Goal: Register for event/course

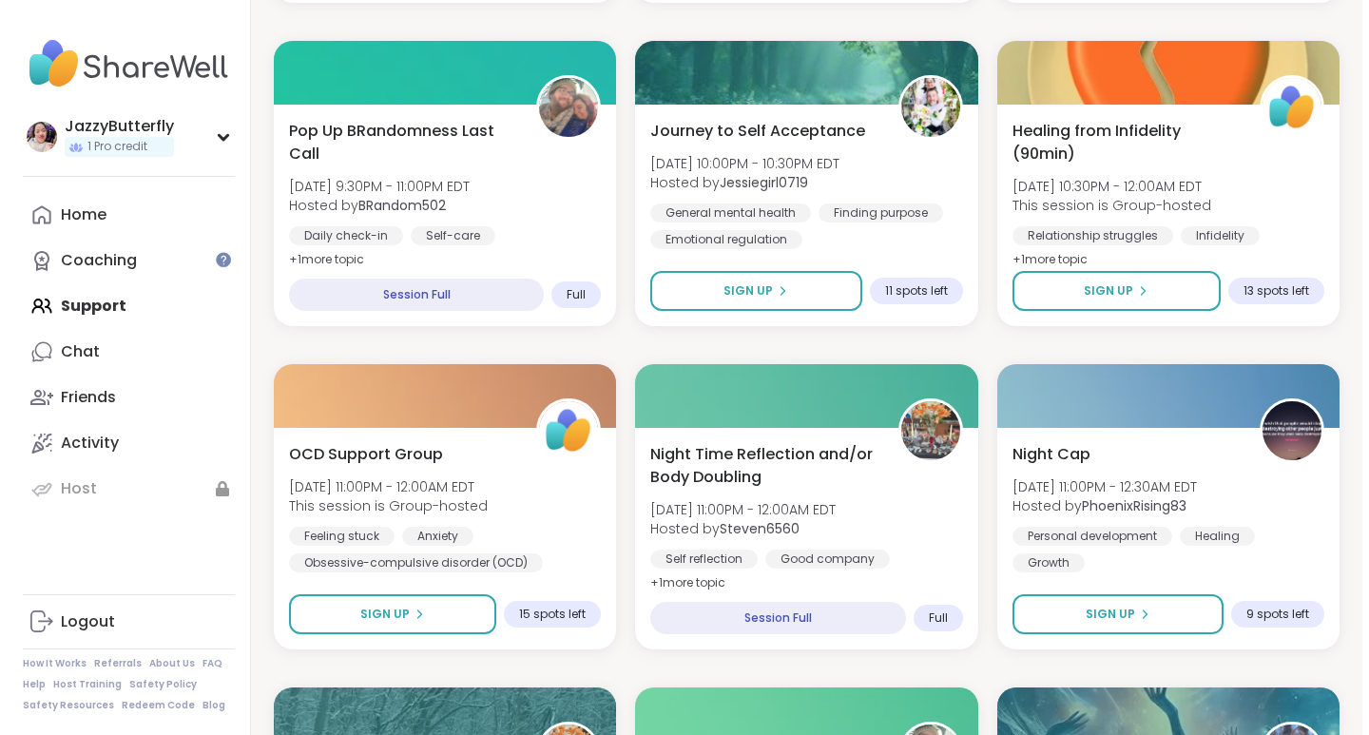
scroll to position [1297, 0]
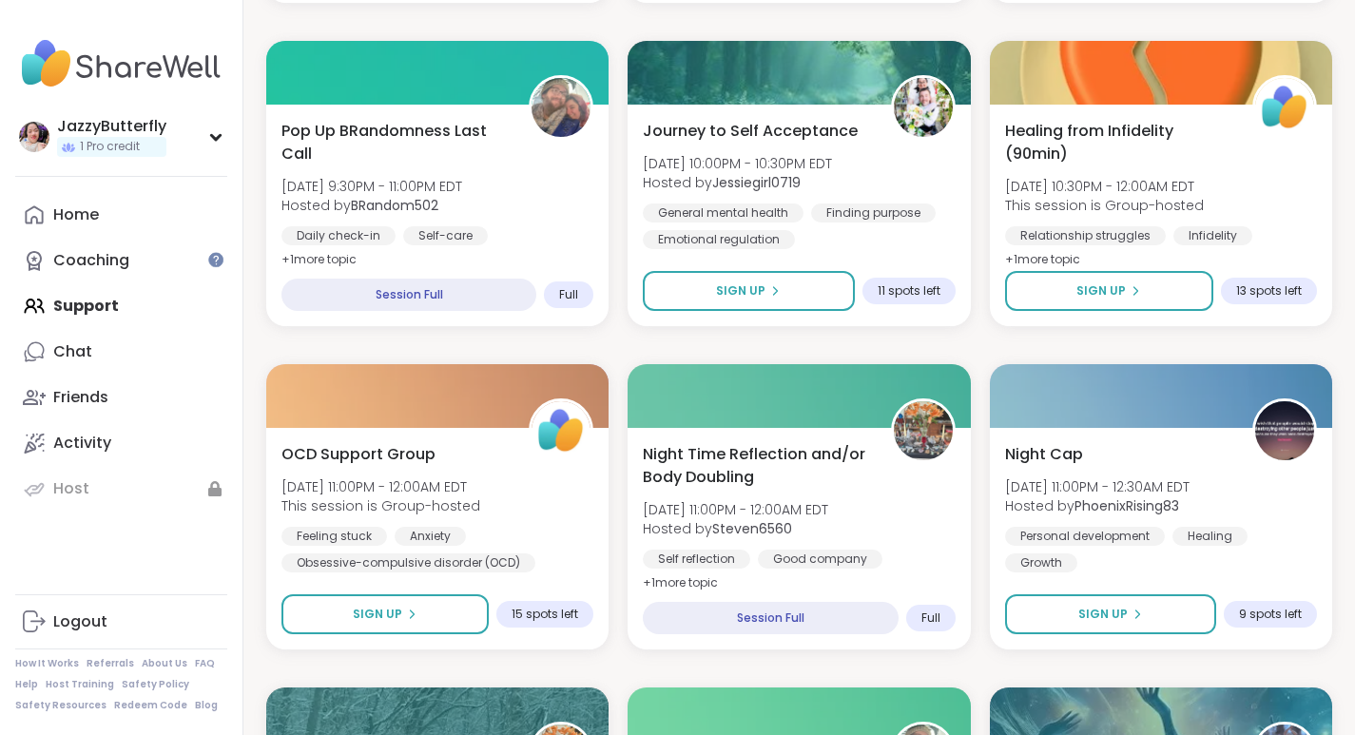
click at [751, 299] on span "Sign Up" at bounding box center [740, 290] width 49 height 17
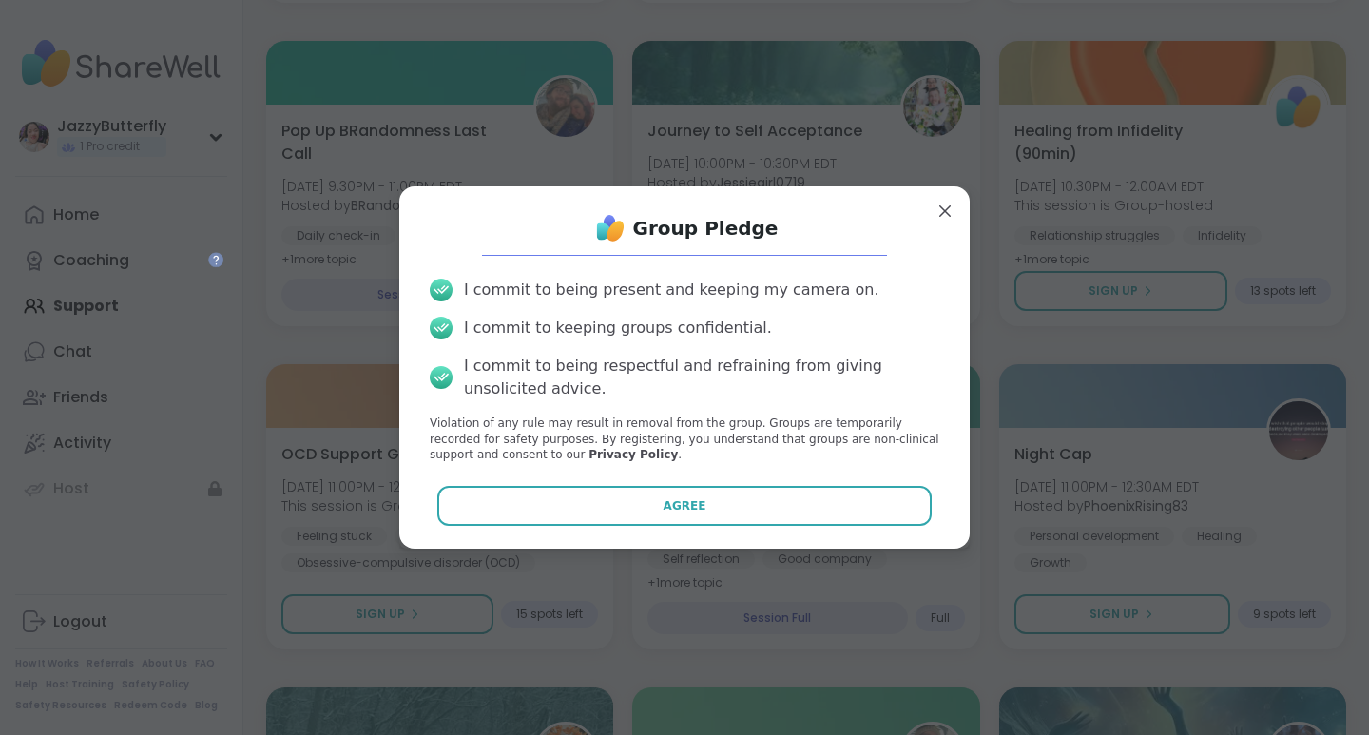
click at [703, 509] on button "Agree" at bounding box center [684, 506] width 495 height 40
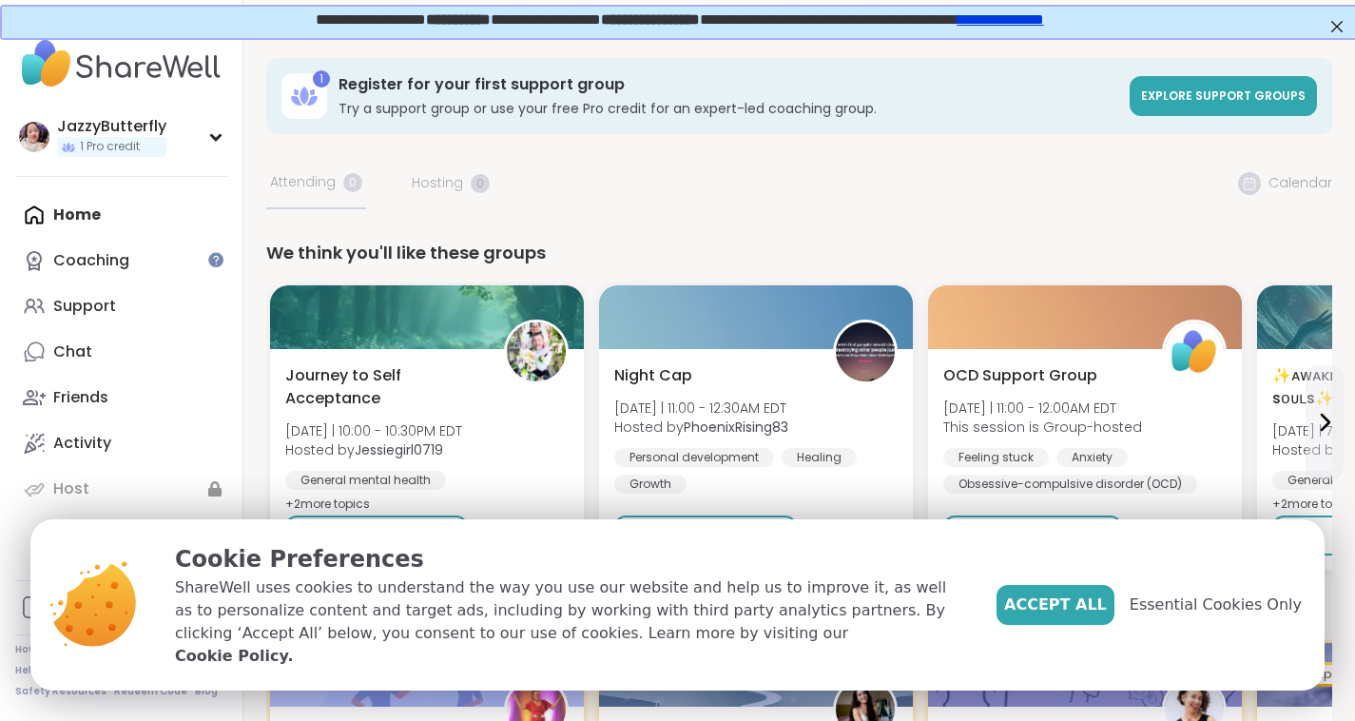
click at [1094, 616] on span "Accept All" at bounding box center [1055, 604] width 103 height 23
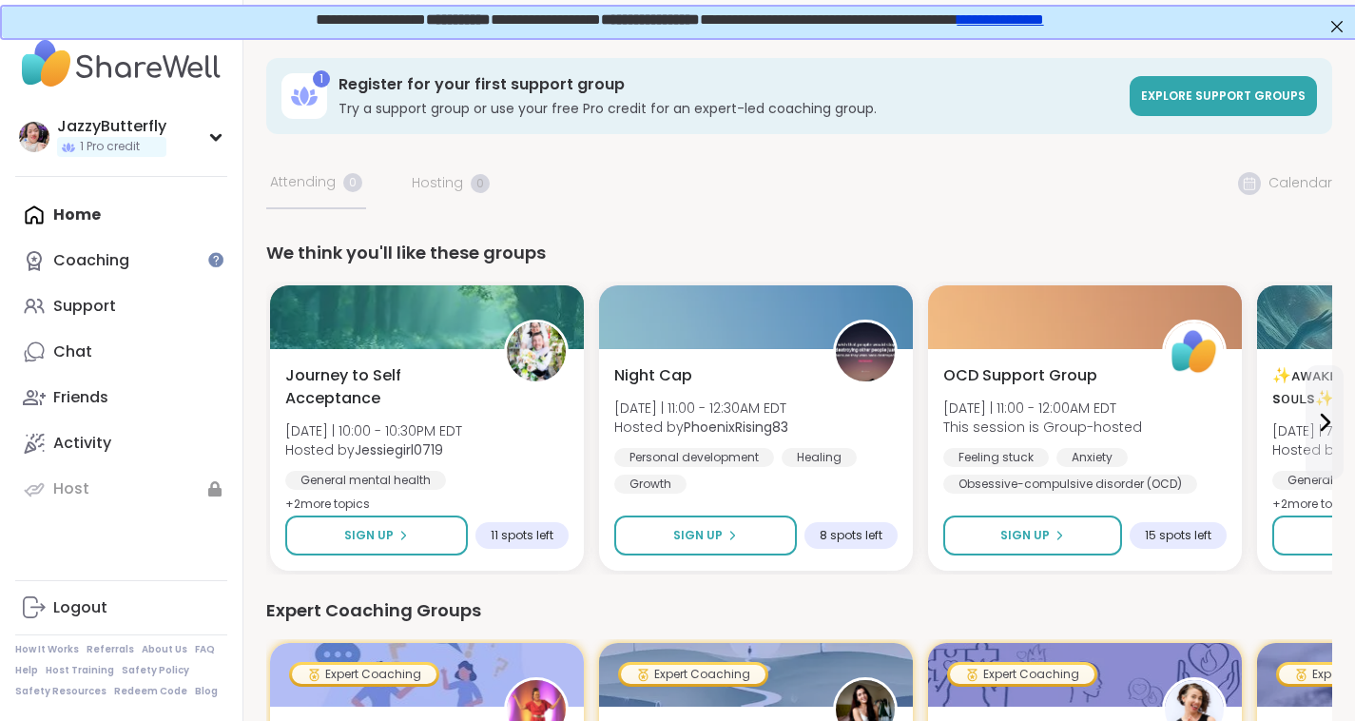
click at [352, 551] on button "Sign Up" at bounding box center [376, 535] width 183 height 40
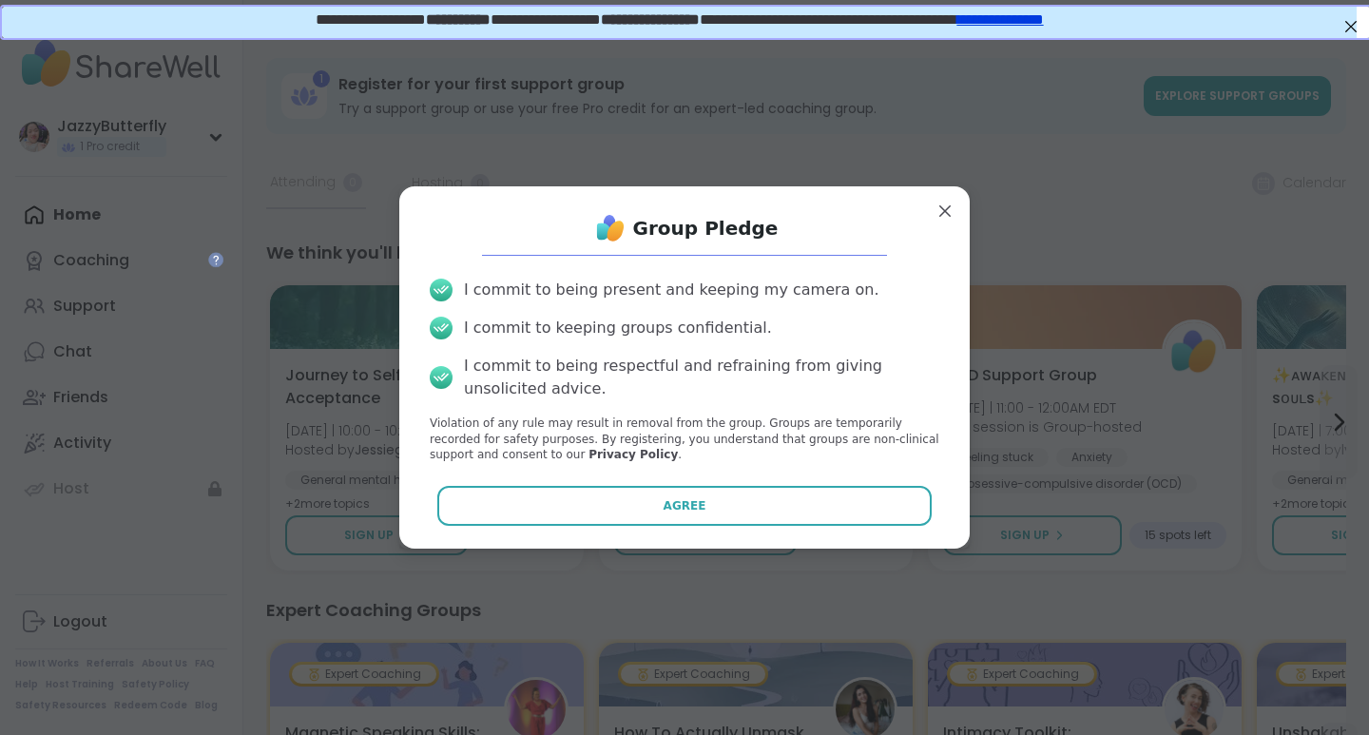
click at [688, 511] on button "Agree" at bounding box center [684, 506] width 495 height 40
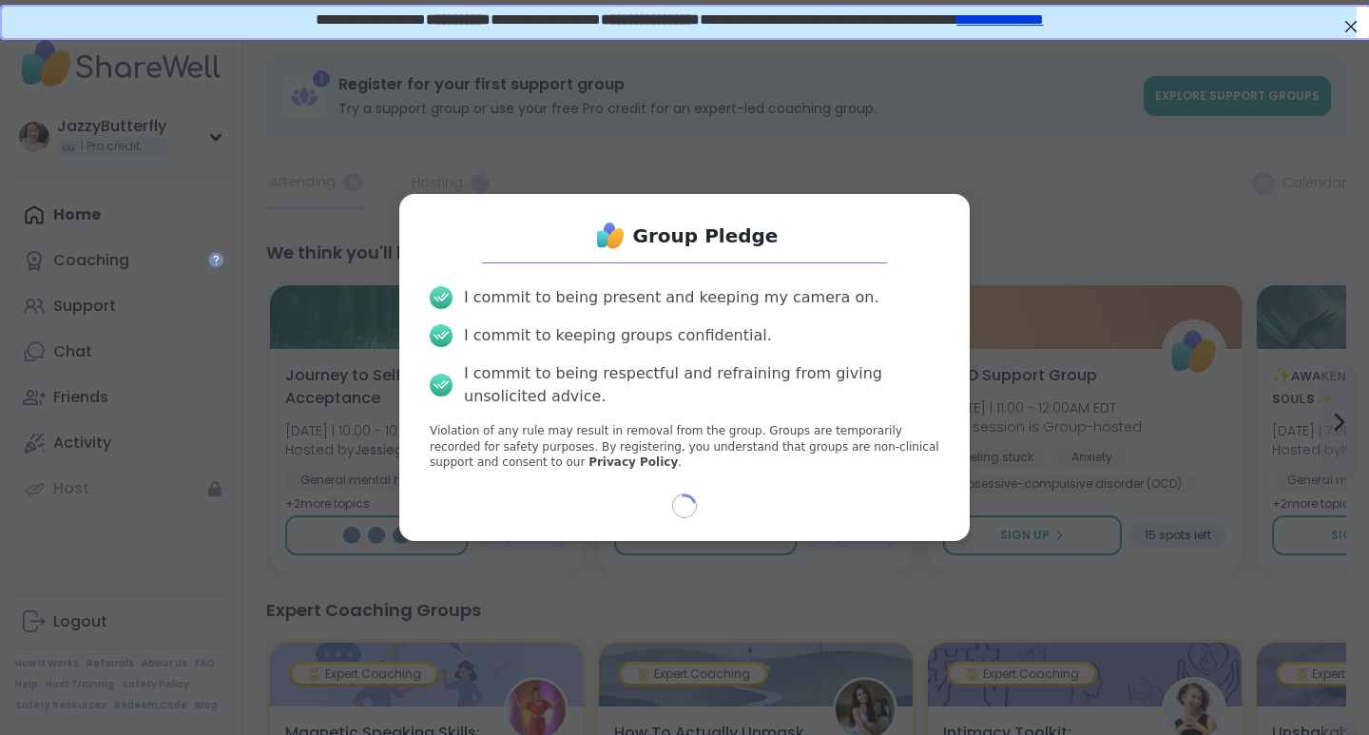
select select "**"
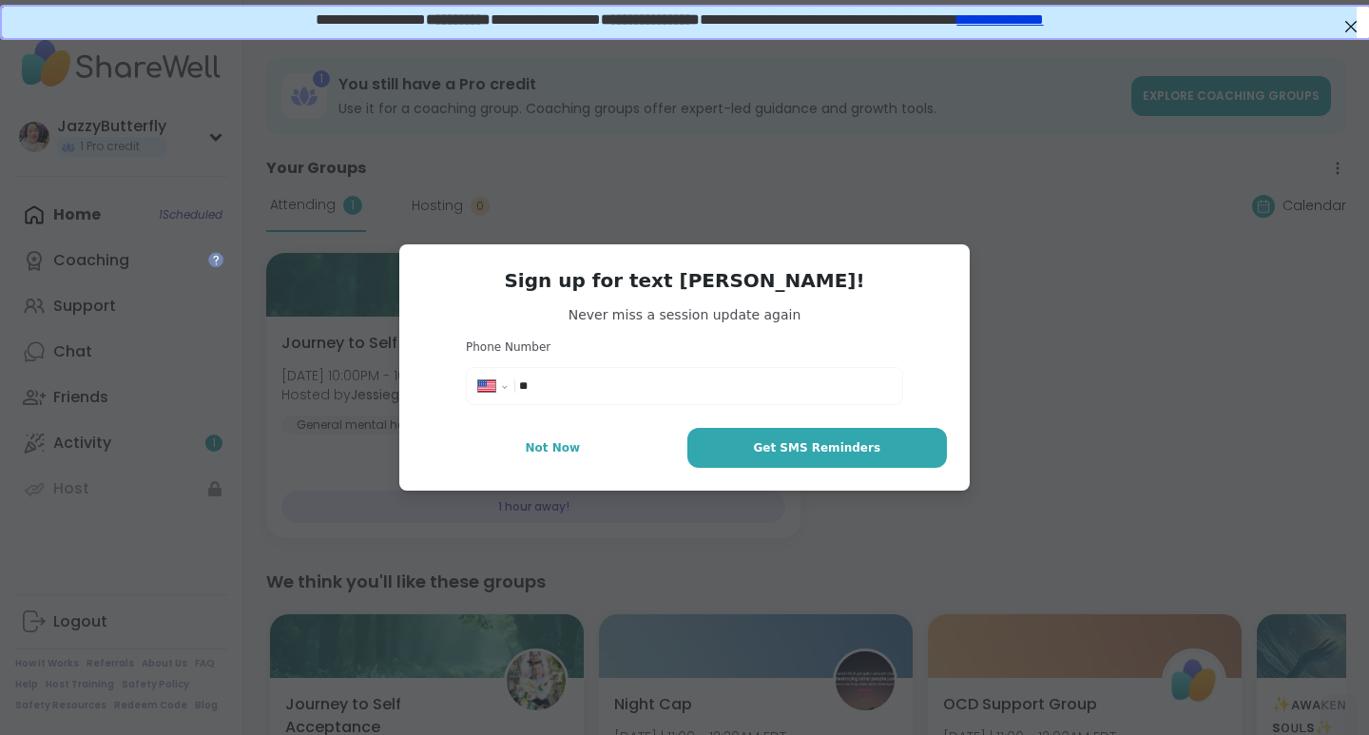
click at [568, 453] on span "Not Now" at bounding box center [552, 447] width 55 height 17
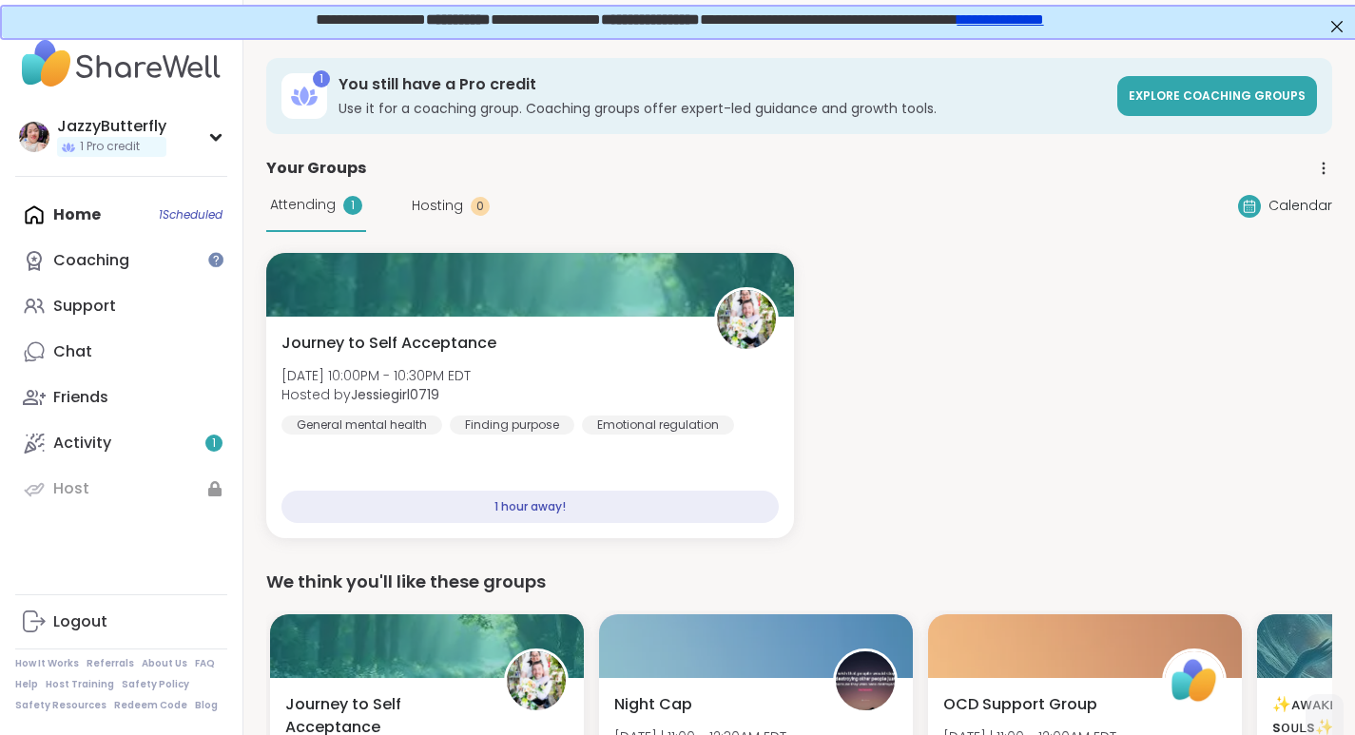
click at [128, 268] on link "Coaching" at bounding box center [121, 261] width 212 height 46
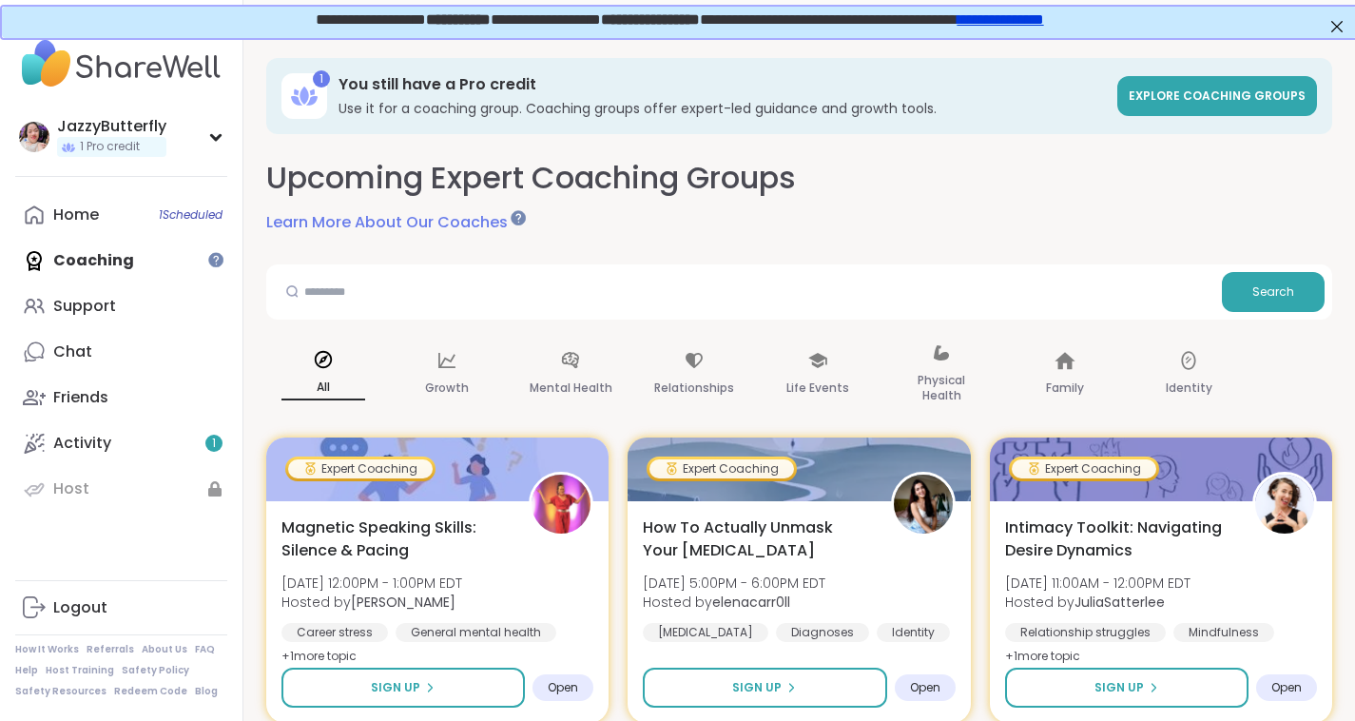
click at [105, 310] on div "Support" at bounding box center [84, 306] width 63 height 21
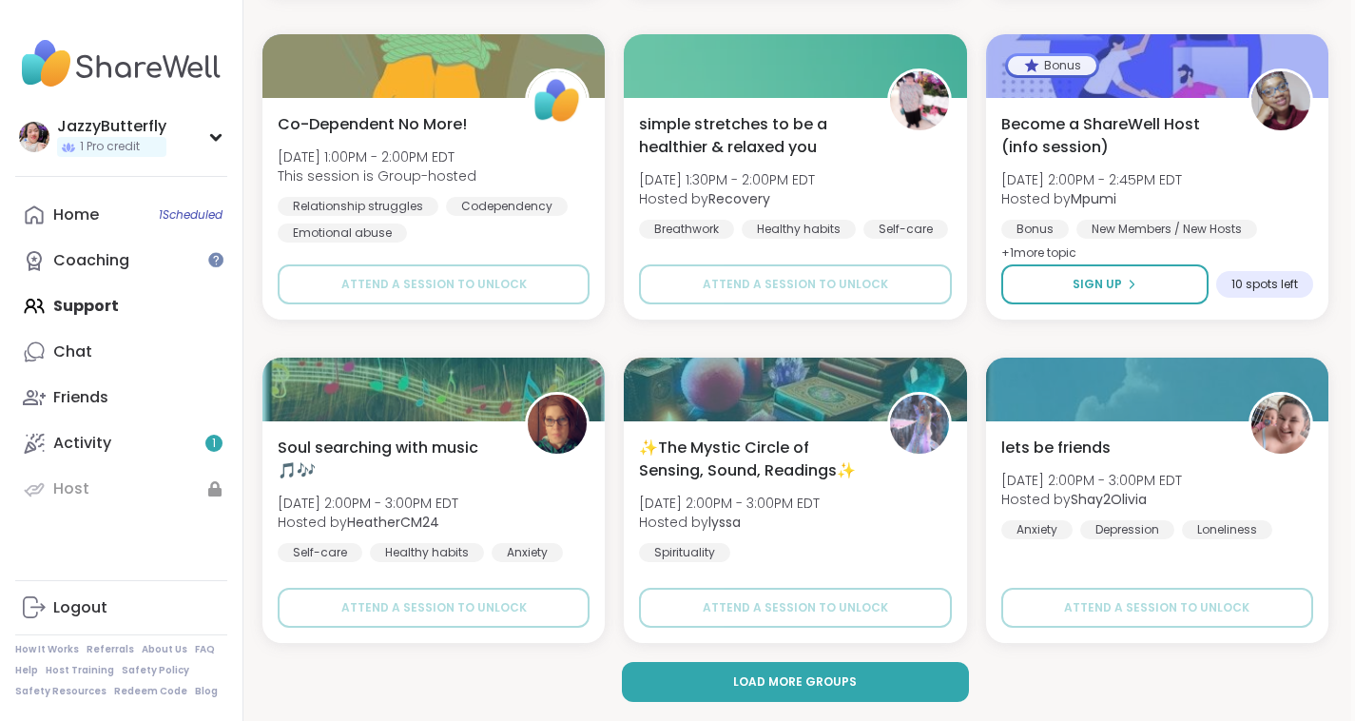
scroll to position [3601, 0]
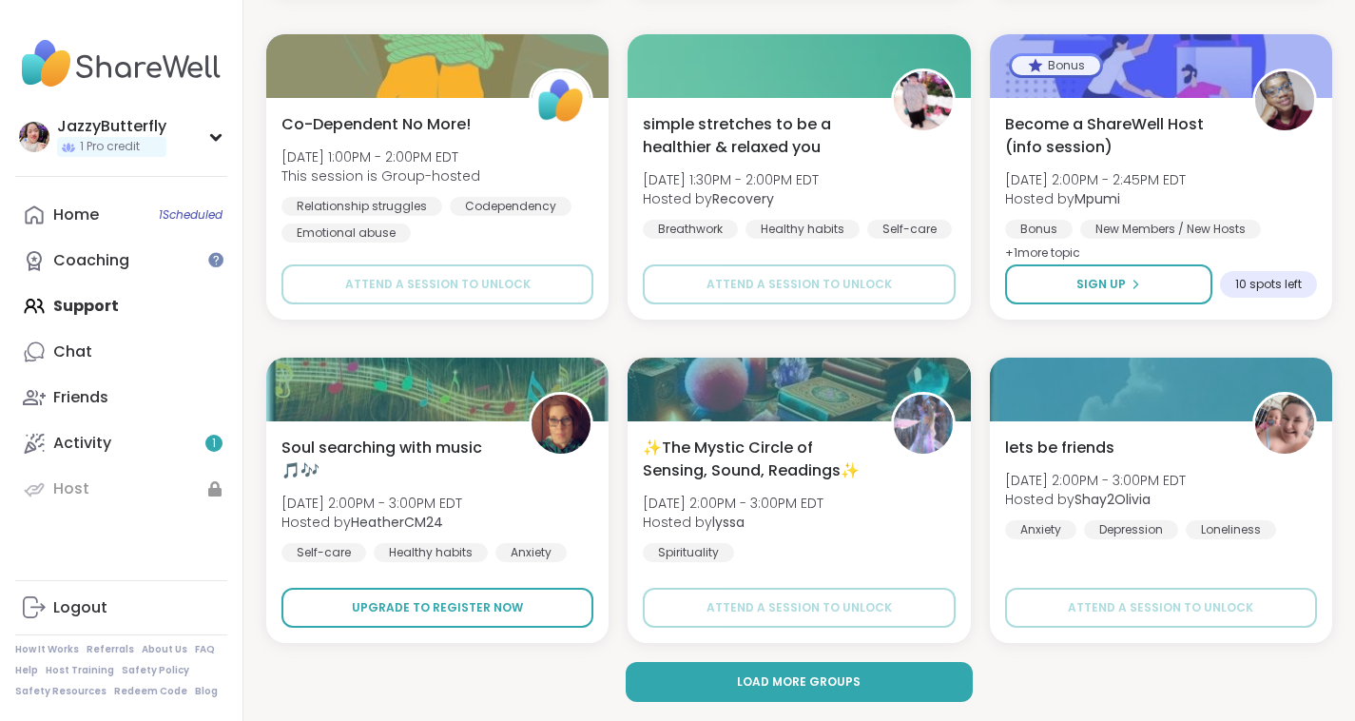
click at [432, 615] on span "Upgrade to register now" at bounding box center [437, 607] width 171 height 17
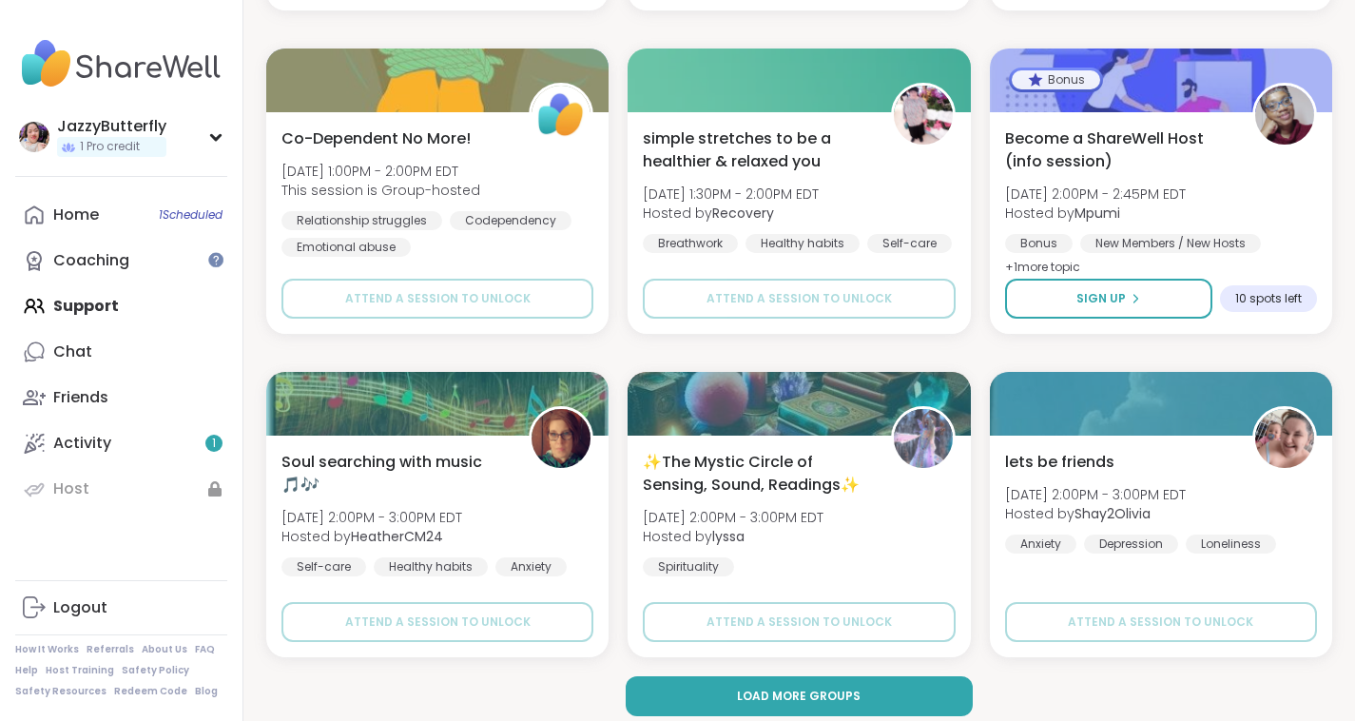
click at [754, 698] on span "Load more groups" at bounding box center [799, 695] width 124 height 17
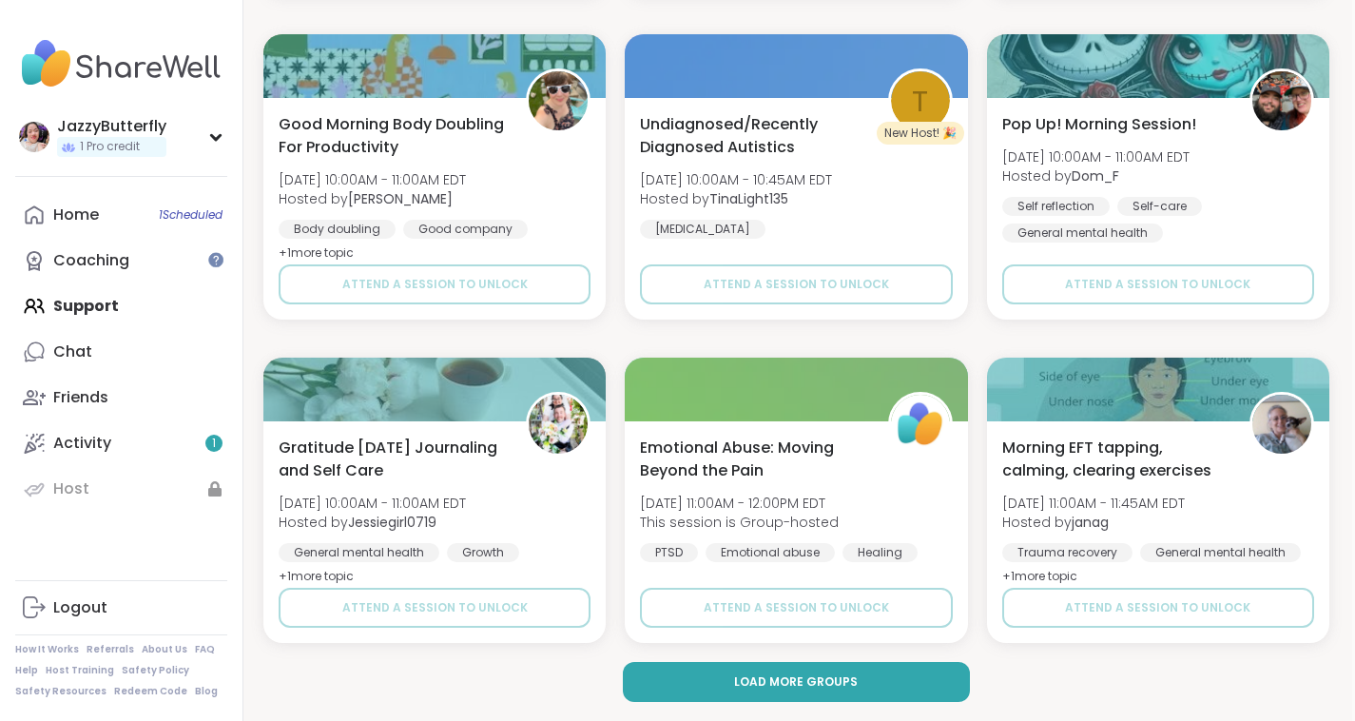
scroll to position [7480, 4]
click at [744, 675] on span "Load more groups" at bounding box center [795, 681] width 124 height 17
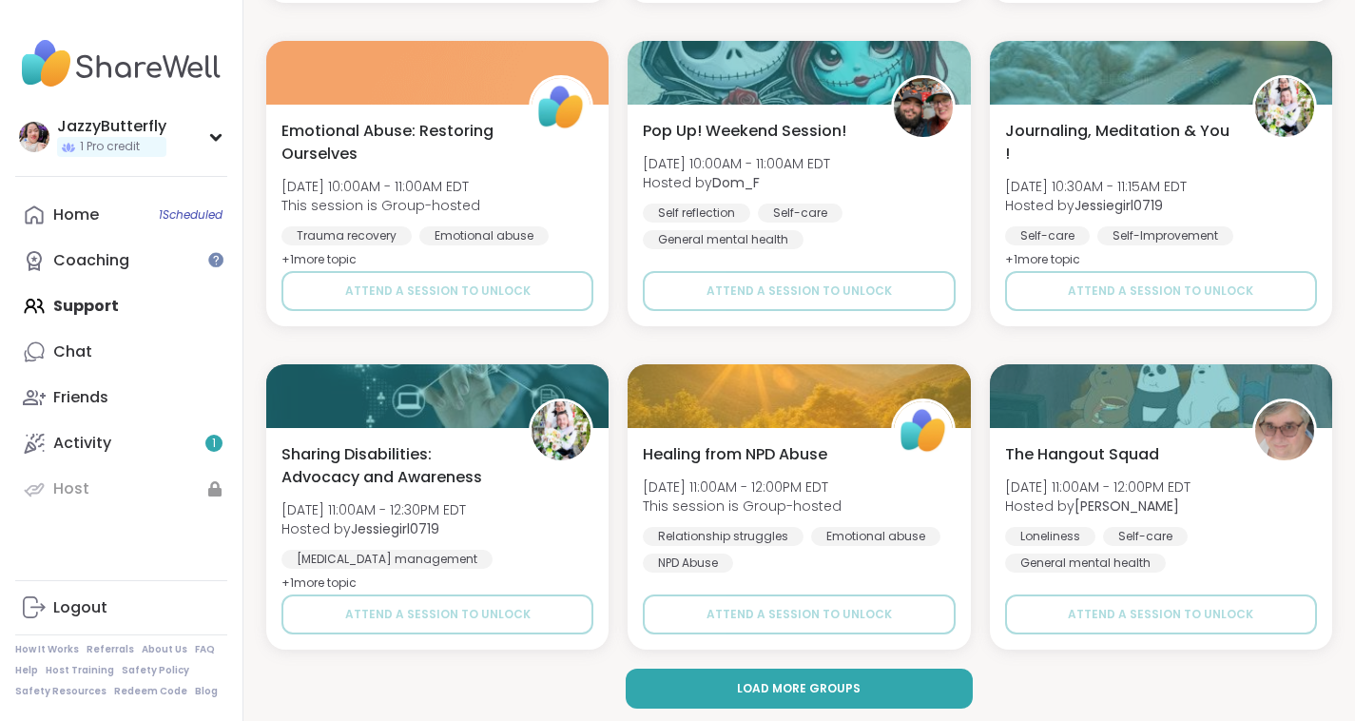
scroll to position [11359, 0]
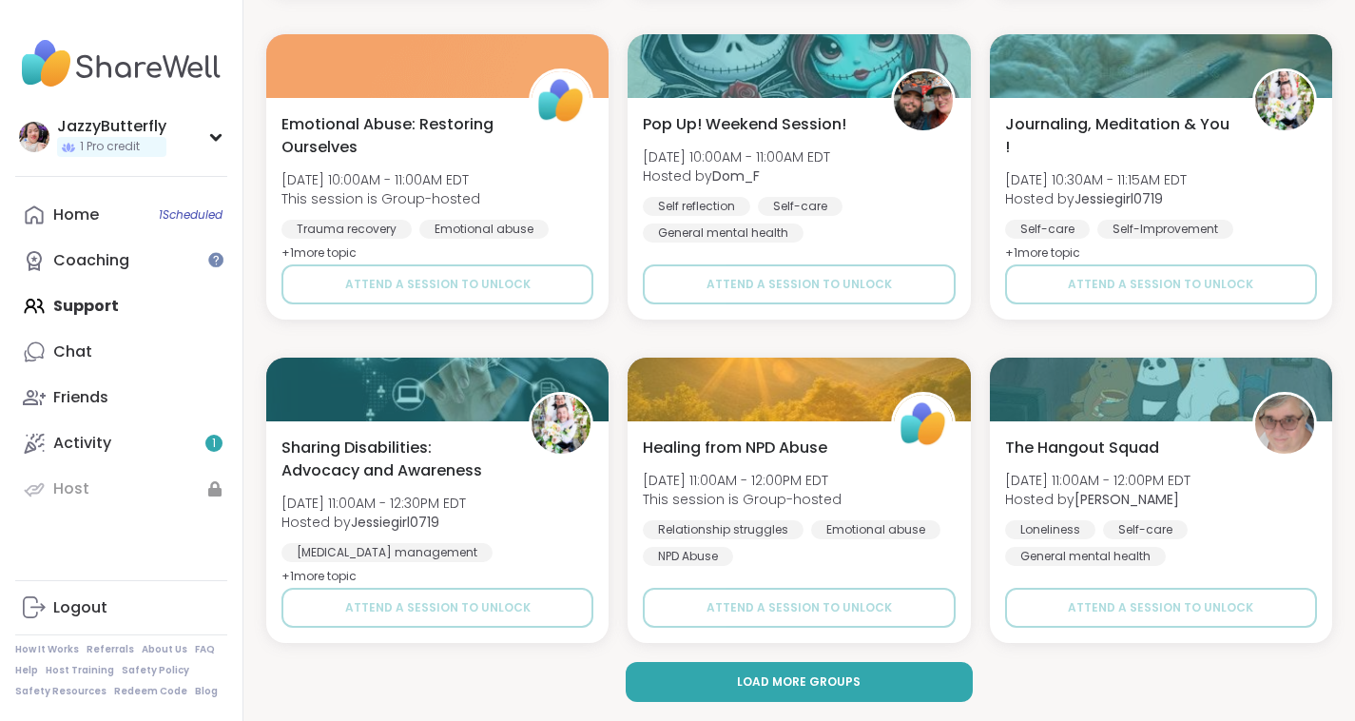
click at [733, 675] on button "Load more groups" at bounding box center [800, 682] width 348 height 40
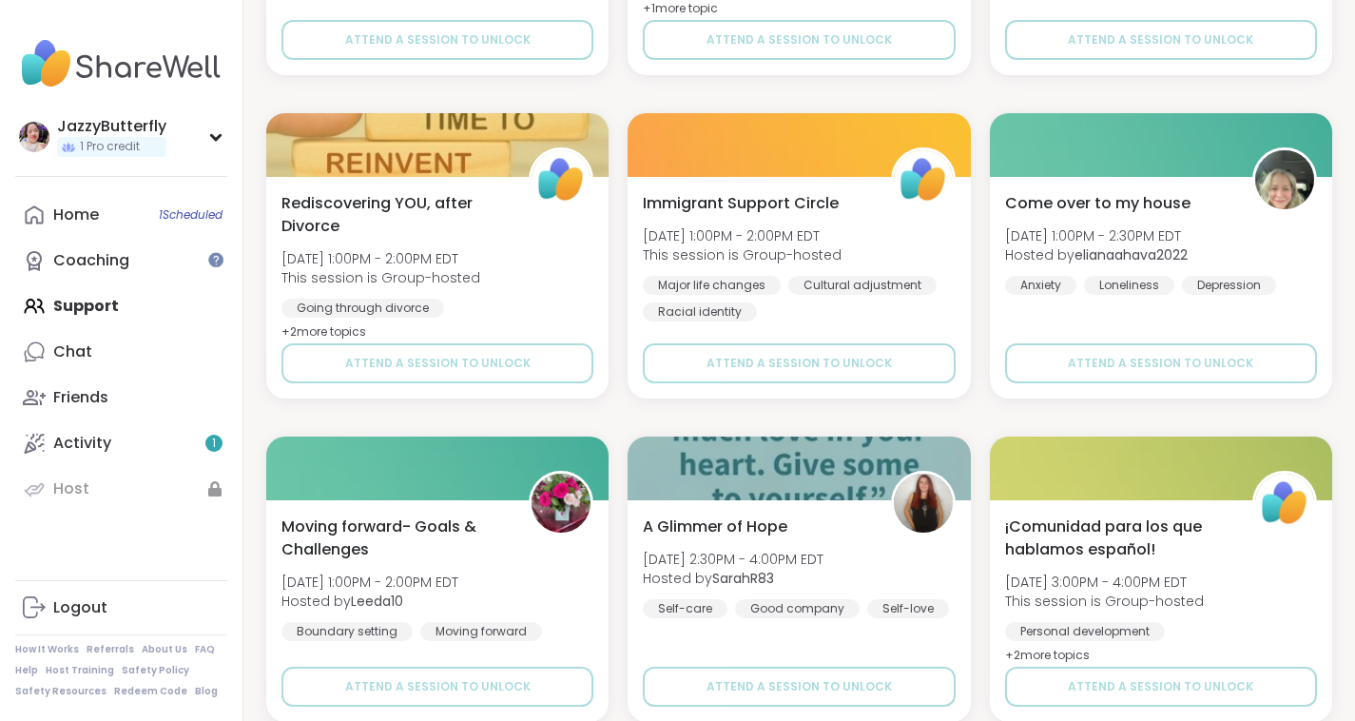
scroll to position [15185, 0]
